Goal: Complete application form

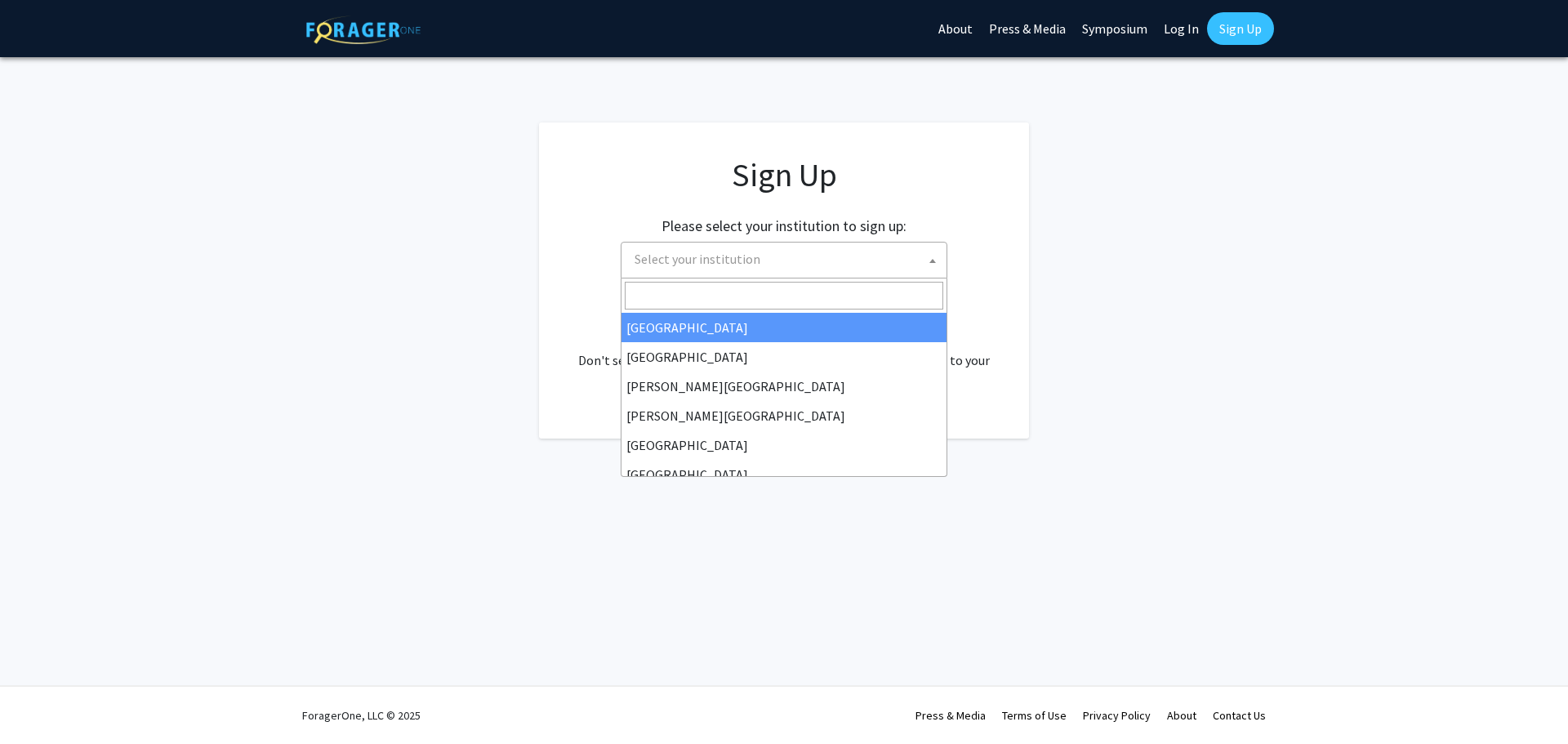
click at [715, 264] on span "Select your institution" at bounding box center [697, 259] width 126 height 17
click at [789, 296] on input "Search" at bounding box center [784, 296] width 319 height 28
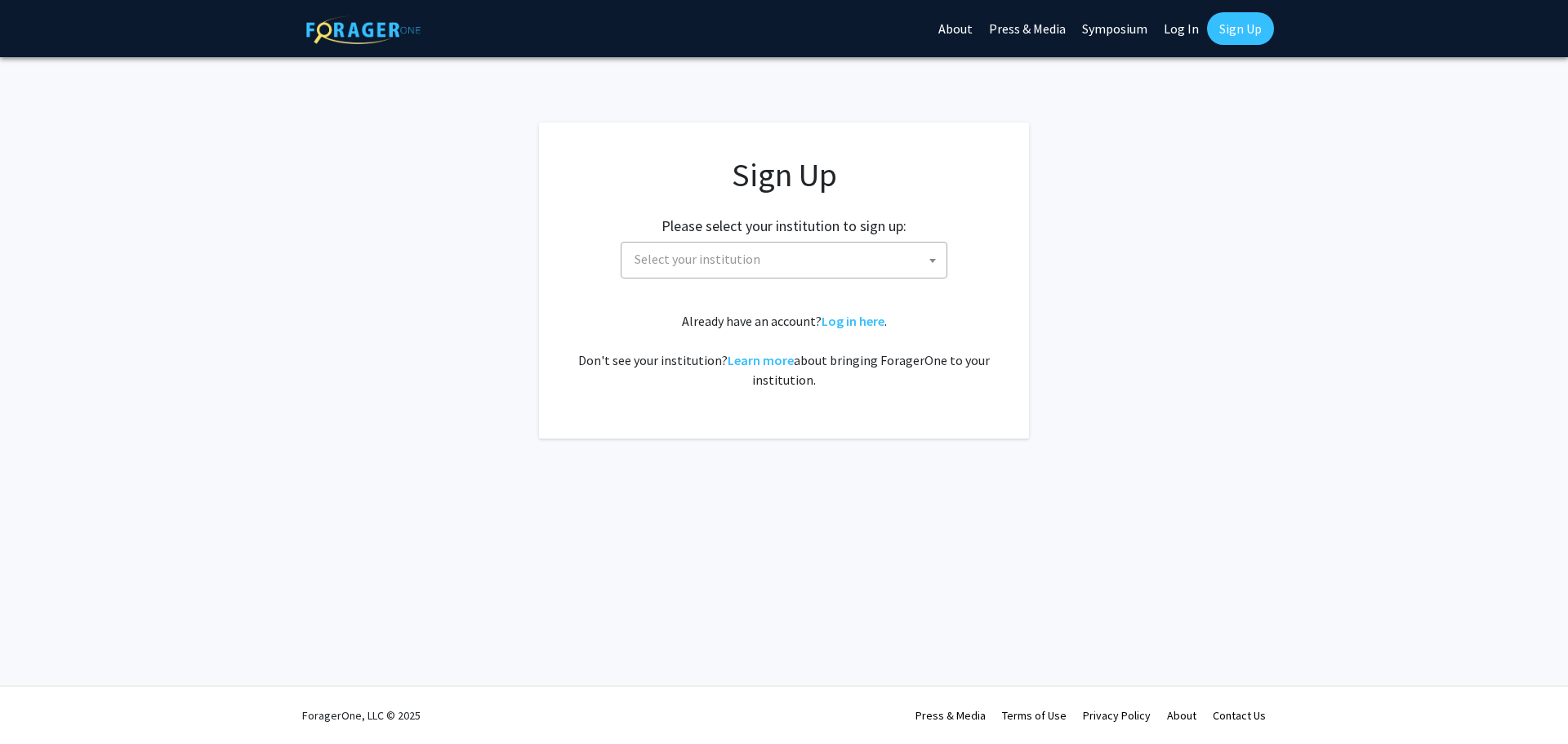
click at [745, 269] on span "Select your institution" at bounding box center [787, 259] width 319 height 33
click at [724, 264] on span "Select your institution" at bounding box center [697, 259] width 126 height 17
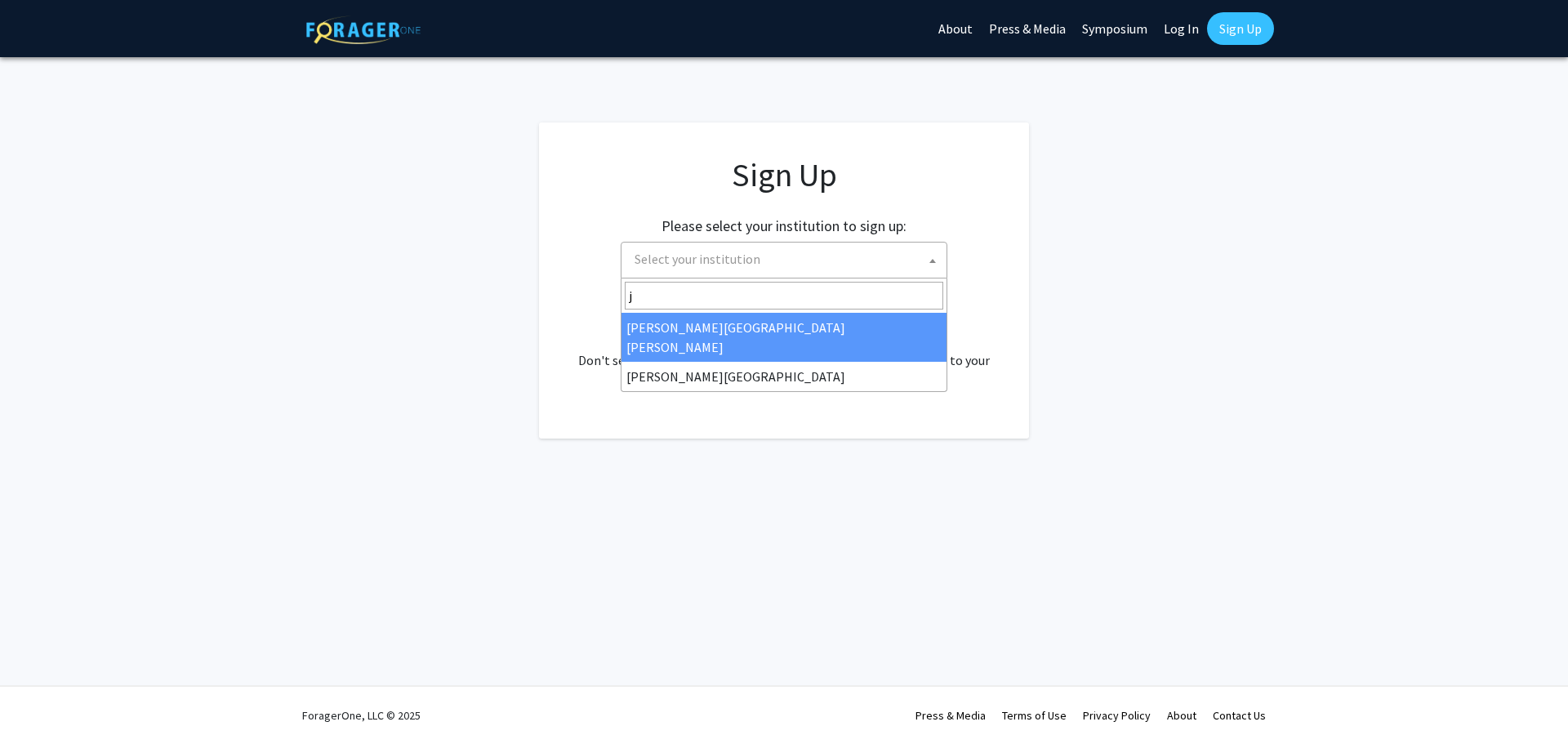
type input "j"
select select "1"
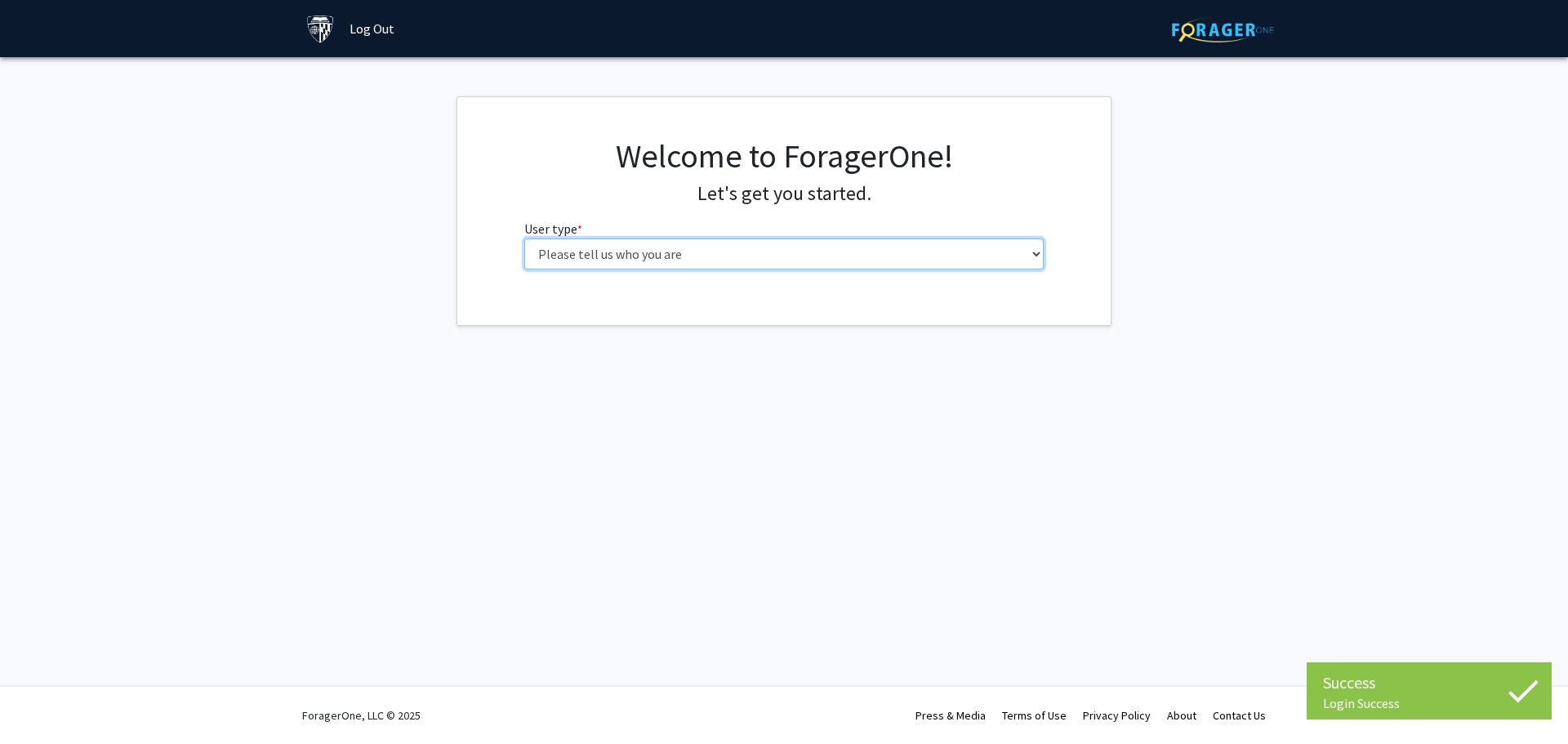
click at [845, 258] on select "Please tell us who you are Undergraduate Student Master's Student Doctoral Cand…" at bounding box center [784, 254] width 520 height 31
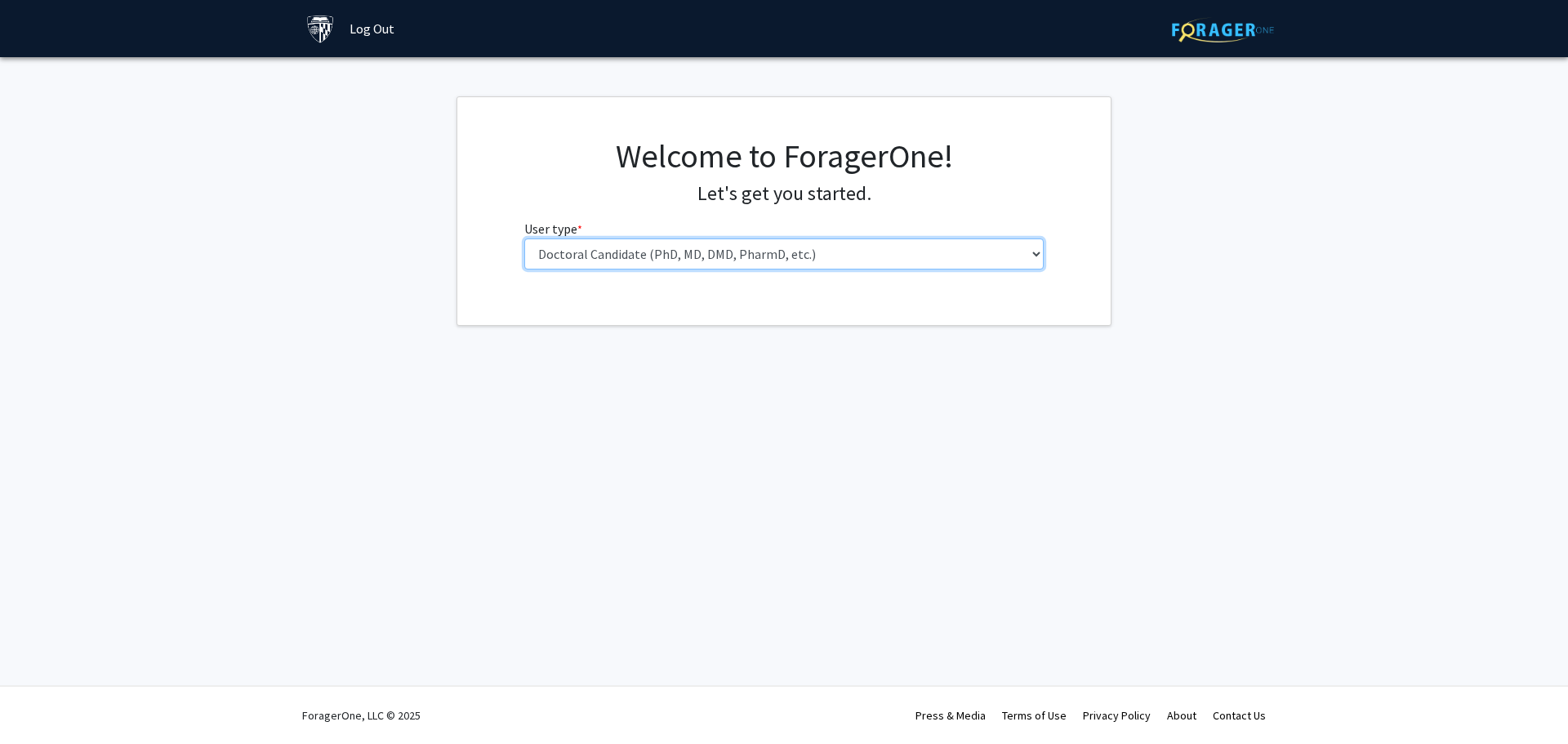
click at [525, 238] on select "Please tell us who you are Undergraduate Student Master's Student Doctoral Cand…" at bounding box center [784, 254] width 520 height 31
click at [647, 258] on select "Please tell us who you are Undergraduate Student Master's Student Doctoral Cand…" at bounding box center [784, 254] width 520 height 31
select select "2: masters"
click at [525, 238] on select "Please tell us who you are Undergraduate Student Master's Student Doctoral Cand…" at bounding box center [784, 254] width 520 height 31
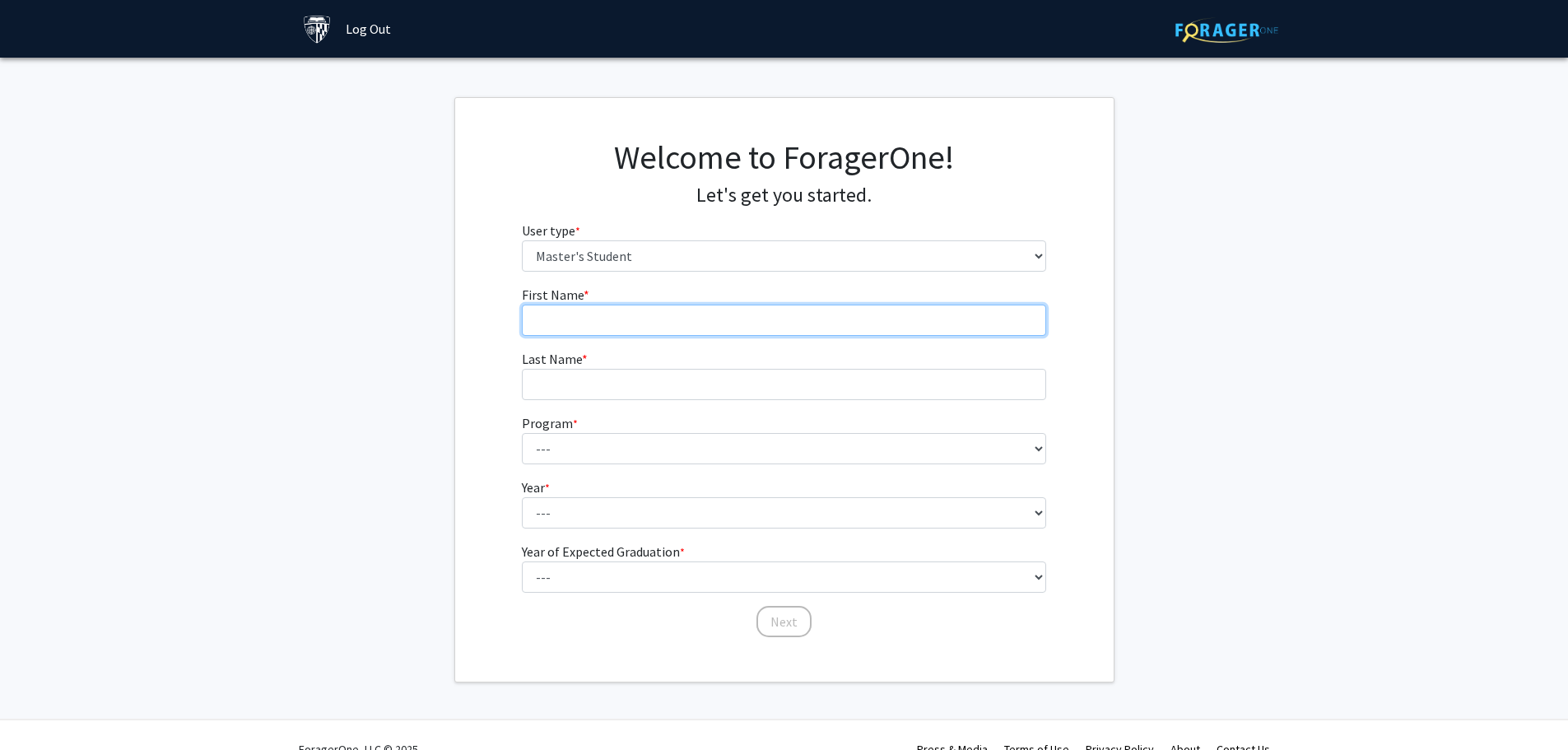
click at [569, 334] on input "First Name * required" at bounding box center [783, 320] width 524 height 32
type input "Jie"
type input "Xu"
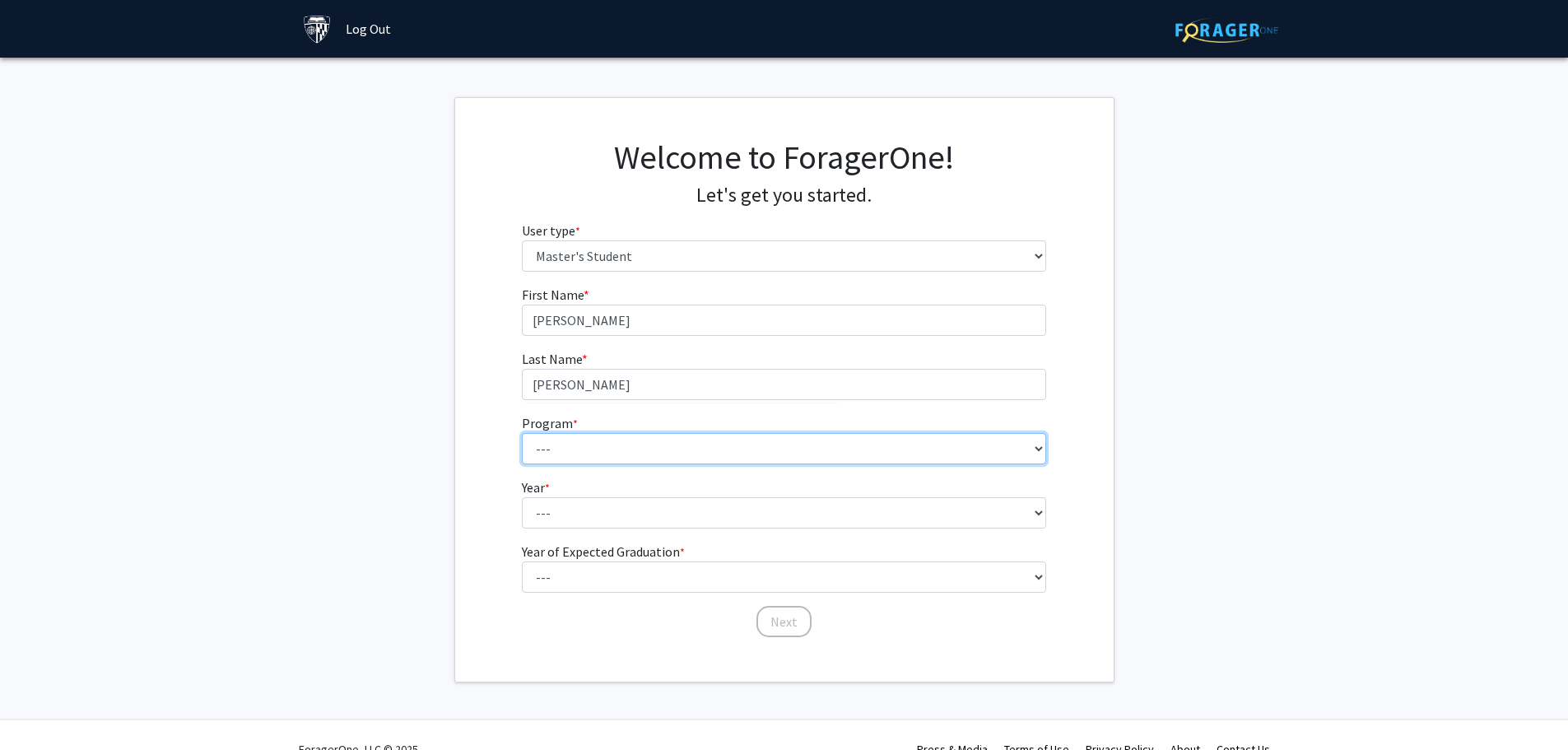
click at [587, 449] on select "--- Anatomy Education Applied and Computational Mathematics Applied Biomedical …" at bounding box center [783, 449] width 524 height 32
select select "137: 136"
click at [521, 433] on select "--- Anatomy Education Applied and Computational Mathematics Applied Biomedical …" at bounding box center [783, 449] width 524 height 32
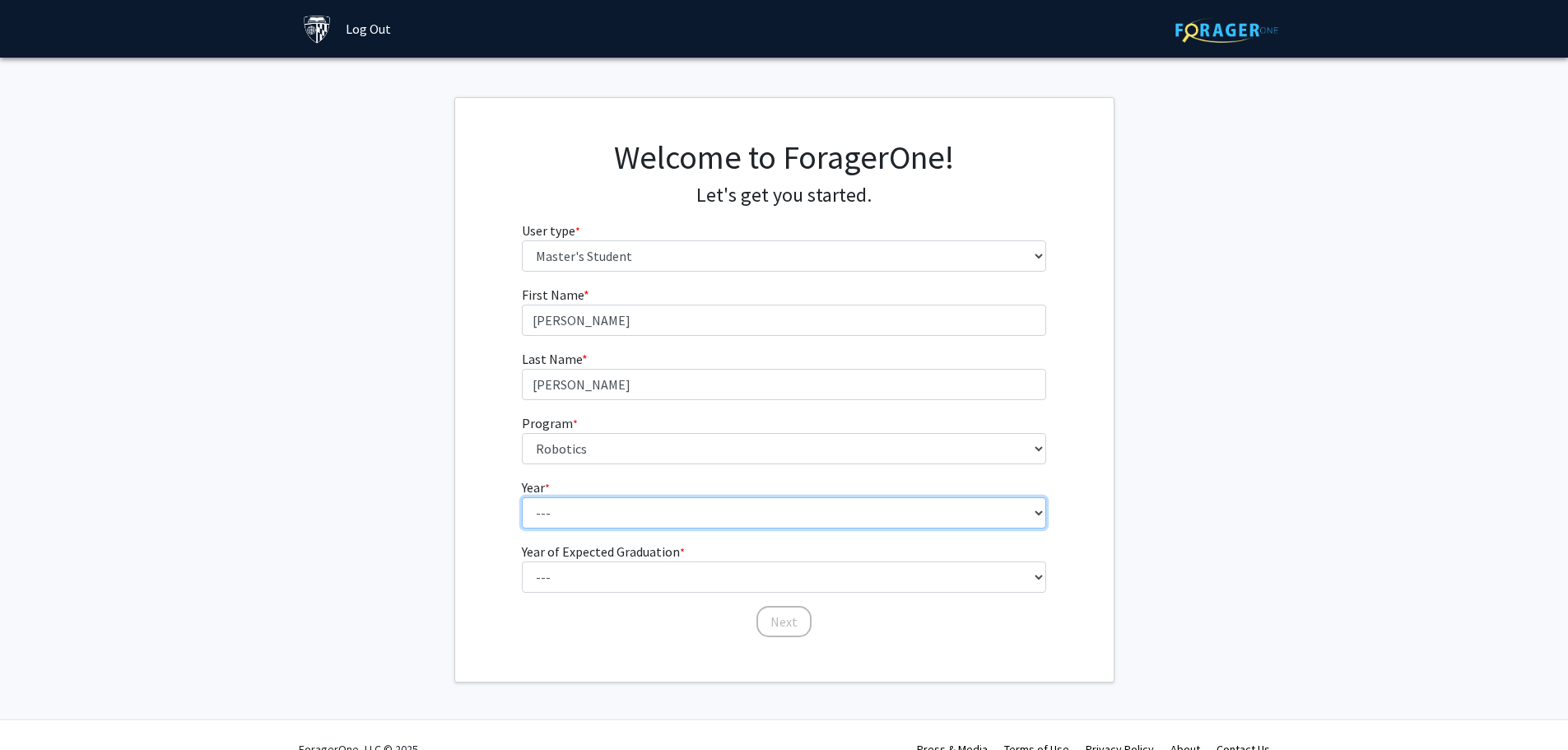
click at [607, 507] on select "--- First Year Second Year" at bounding box center [783, 513] width 524 height 32
select select "1: first_year"
click at [521, 498] on select "--- First Year Second Year" at bounding box center [783, 513] width 524 height 32
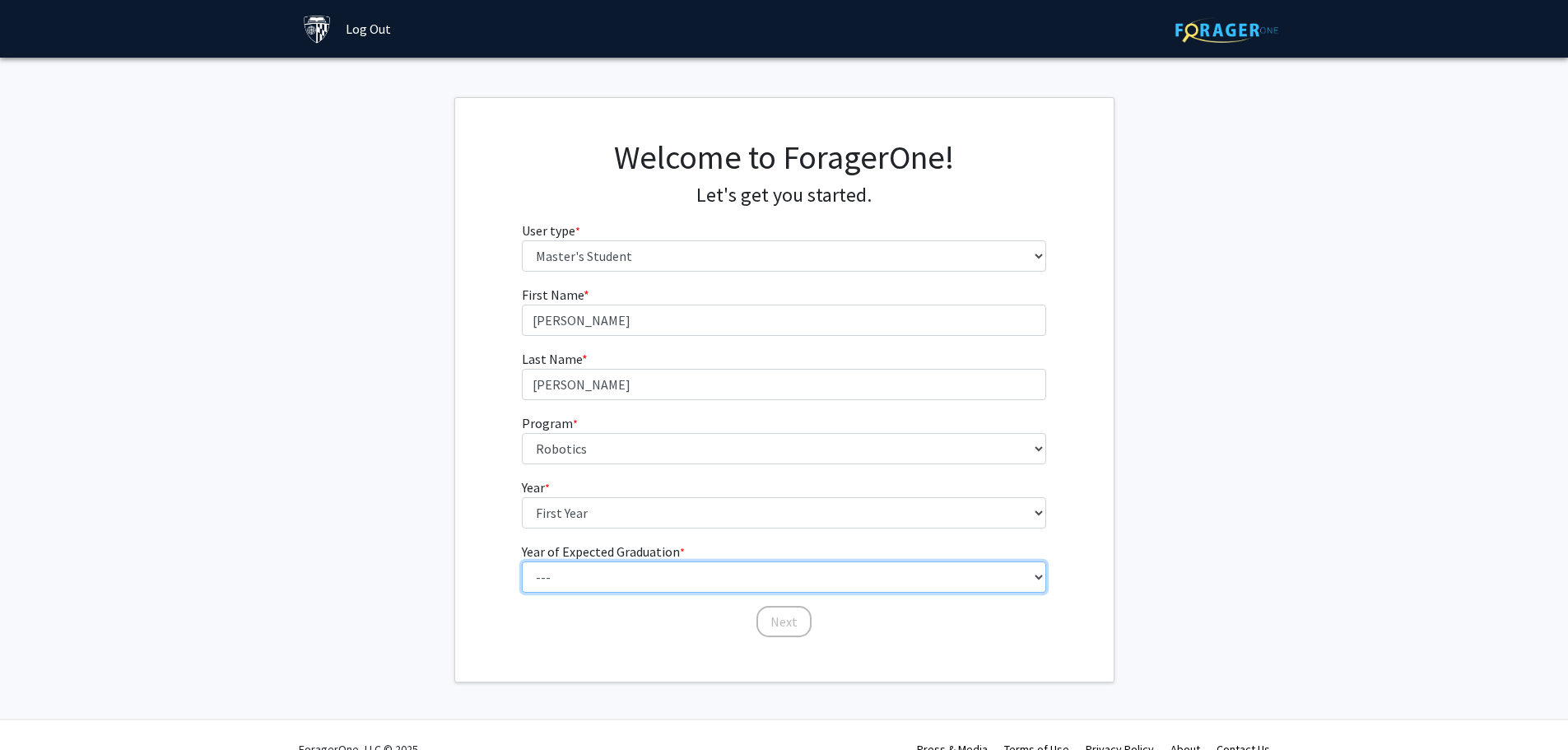
click at [594, 572] on select "--- 2025 2026 2027 2028 2029 2030 2031 2032 2033 2034" at bounding box center [783, 577] width 524 height 32
select select "3: 2027"
click at [521, 562] on select "--- 2025 2026 2027 2028 2029 2030 2031 2032 2033 2034" at bounding box center [783, 577] width 524 height 32
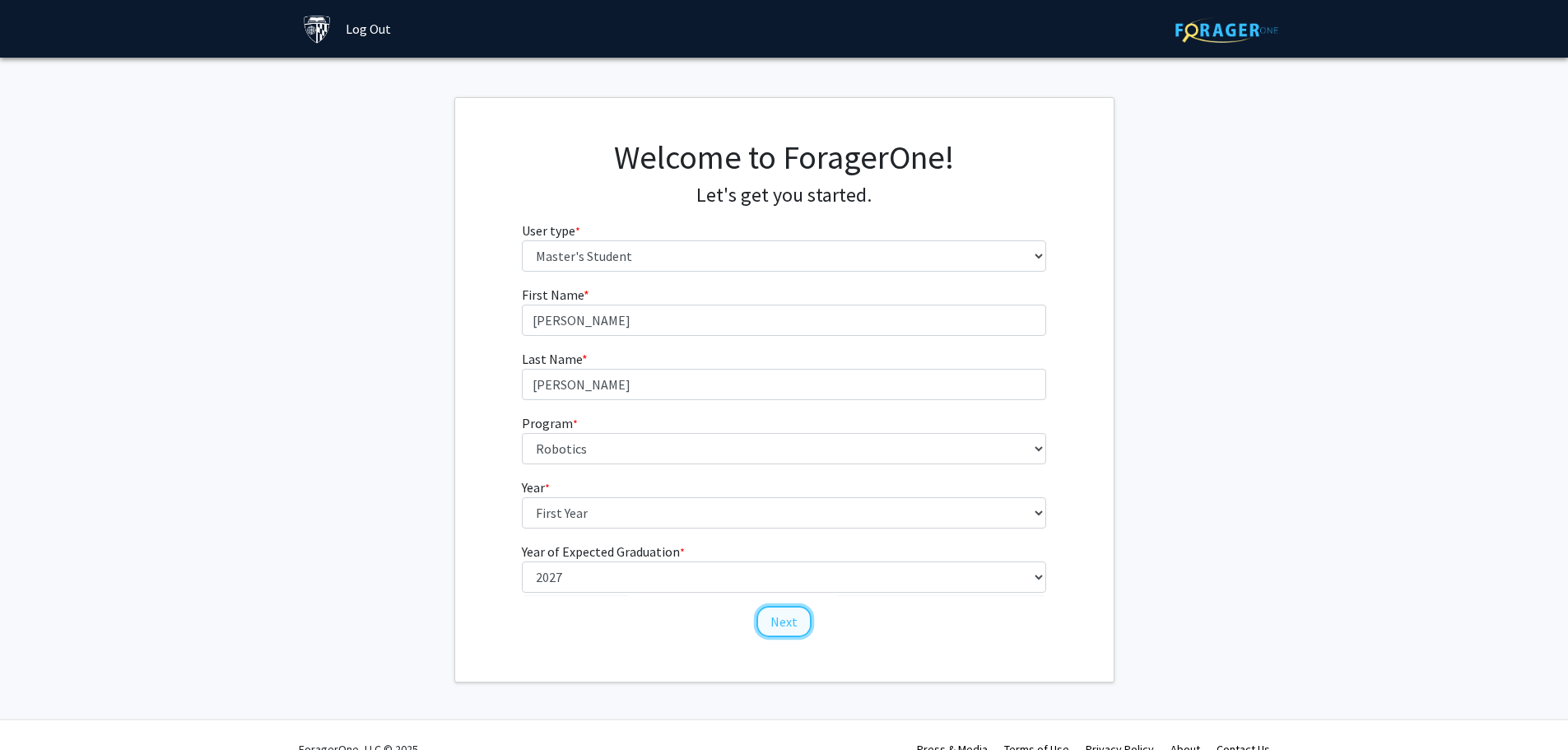
click at [780, 624] on button "Next" at bounding box center [783, 622] width 55 height 32
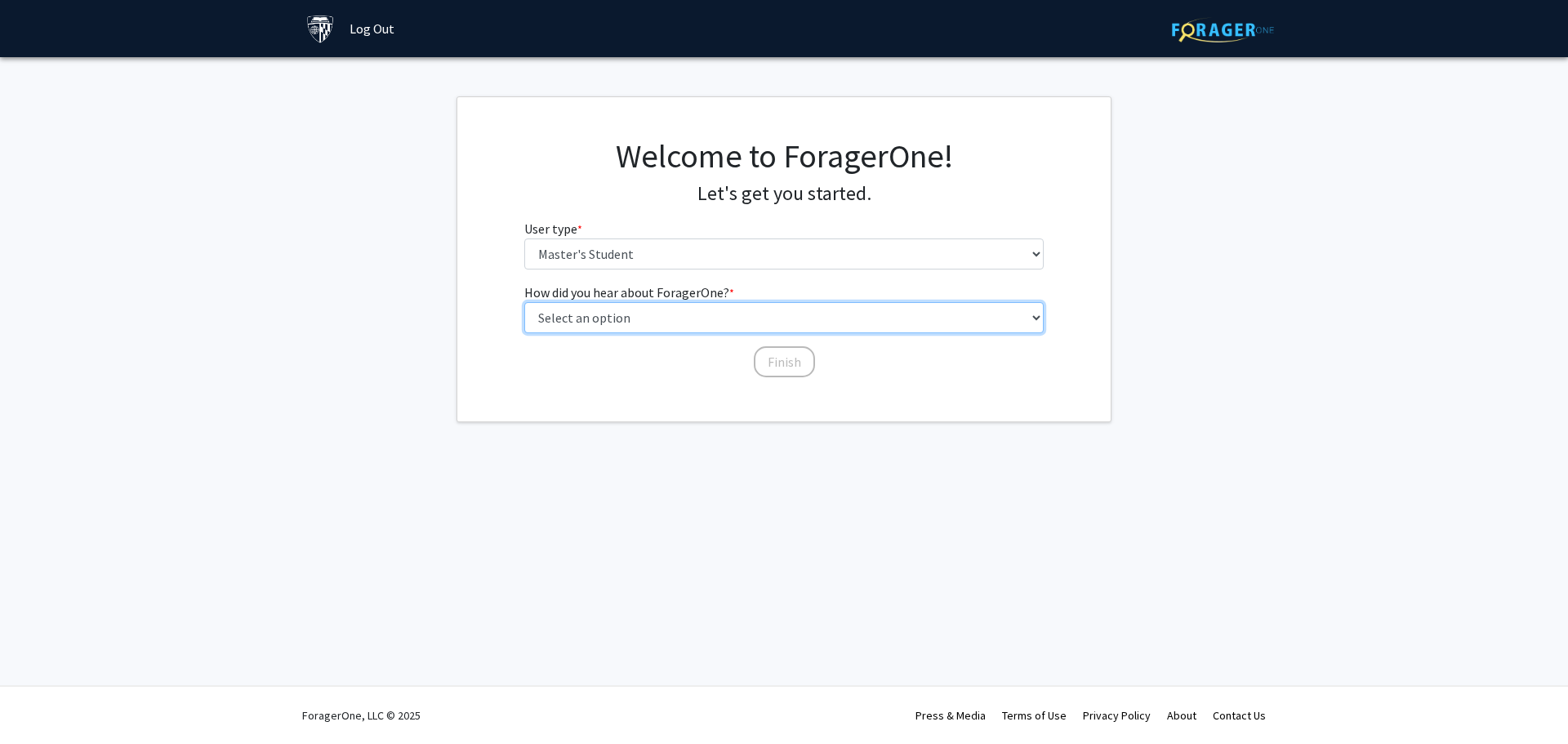
click at [668, 315] on select "Select an option Peer/student recommendation Faculty/staff recommendation Unive…" at bounding box center [784, 318] width 520 height 31
select select "3: university_website"
click at [525, 302] on select "Select an option Peer/student recommendation Faculty/staff recommendation Unive…" at bounding box center [784, 318] width 520 height 31
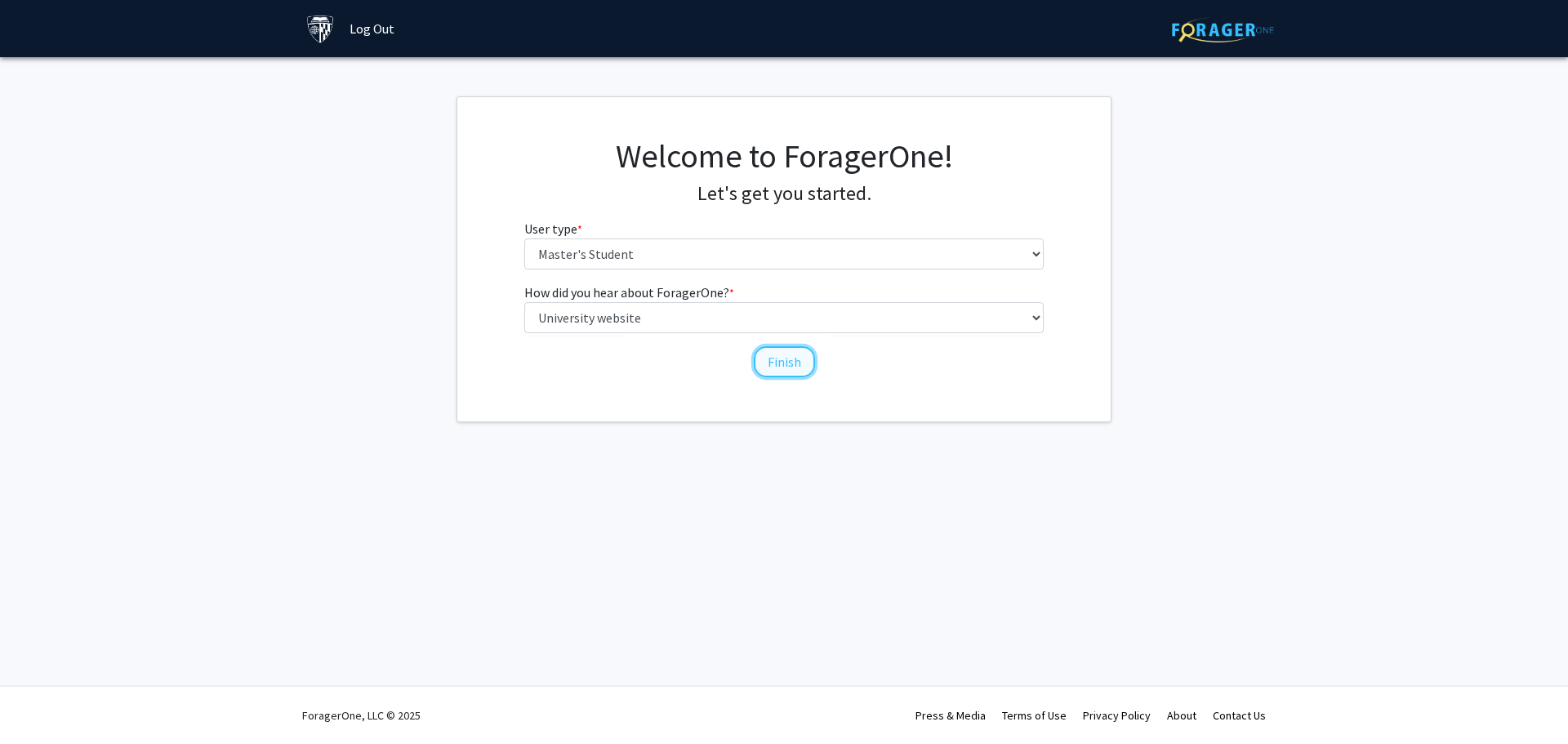
click at [780, 367] on button "Finish" at bounding box center [784, 362] width 62 height 31
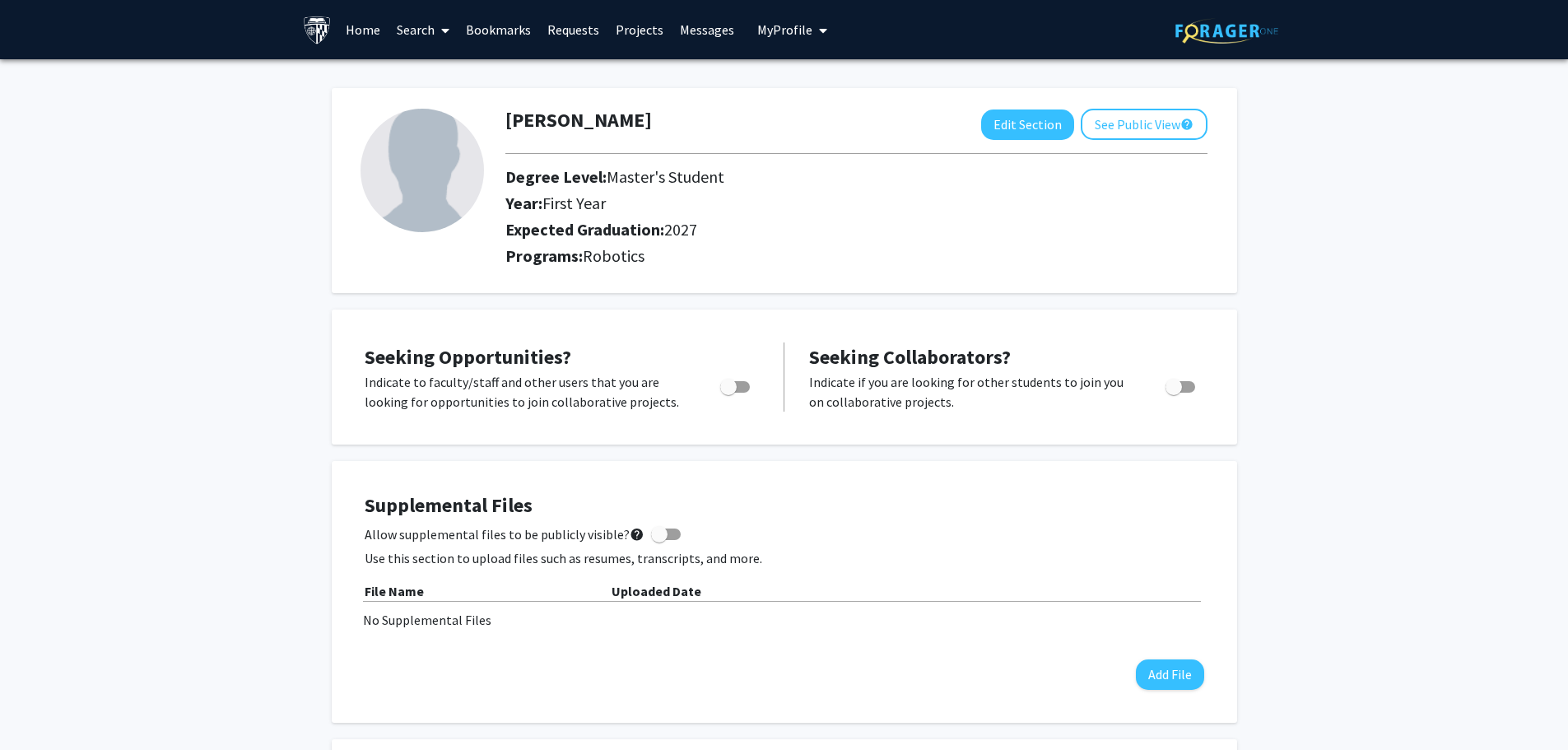
click at [734, 389] on span "Toggle" at bounding box center [728, 387] width 17 height 17
click at [728, 393] on input "Are you actively seeking opportunities?" at bounding box center [727, 393] width 1 height 1
checkbox input "true"
